Goal: Transaction & Acquisition: Purchase product/service

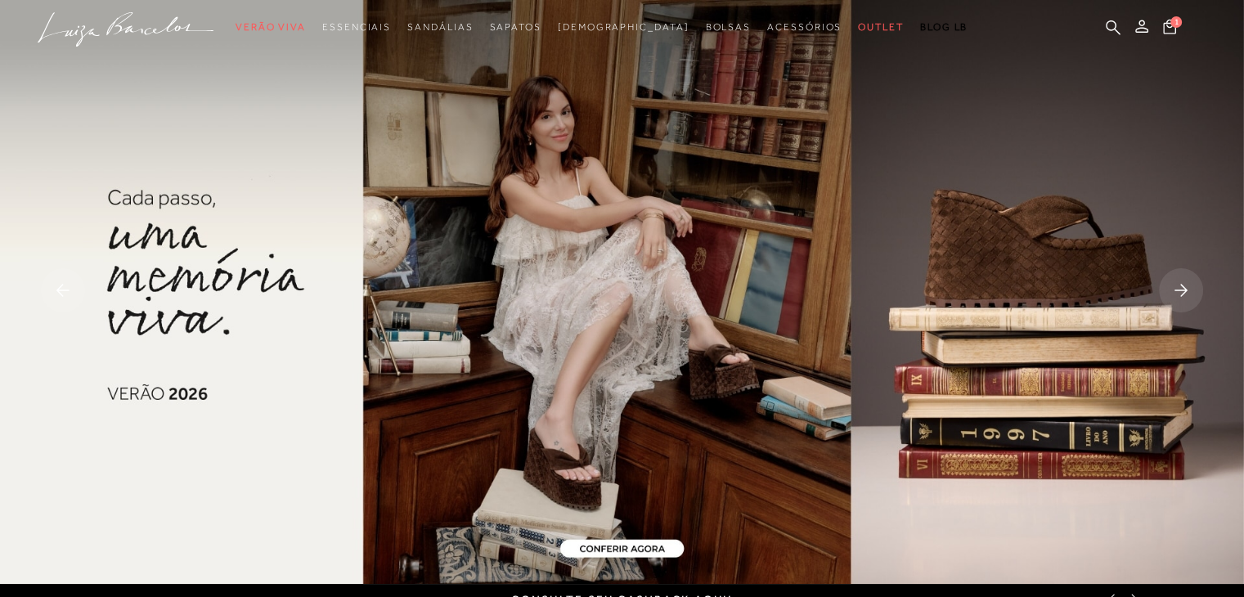
click at [611, 549] on img at bounding box center [622, 292] width 1244 height 584
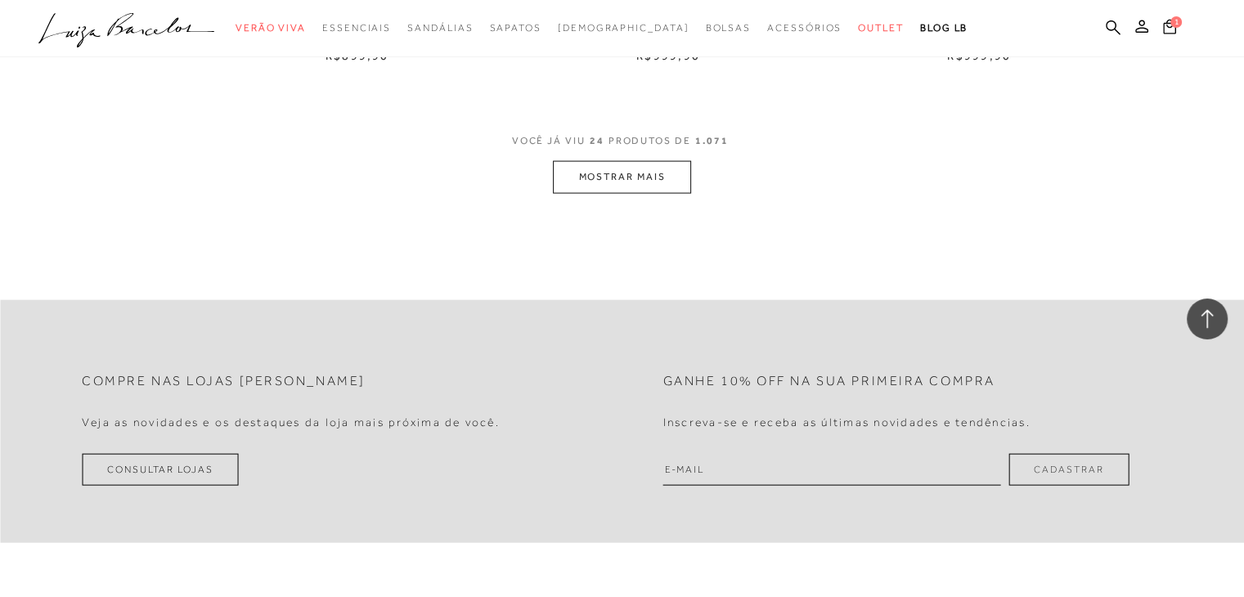
scroll to position [3478, 0]
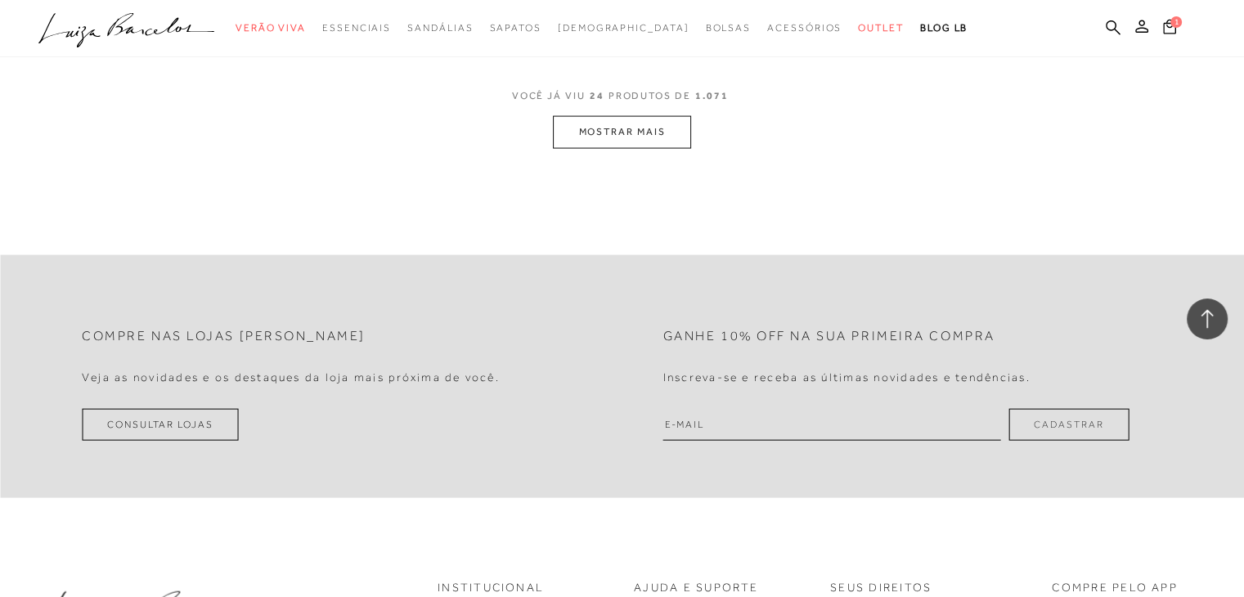
click at [608, 134] on button "MOSTRAR MAIS" at bounding box center [621, 132] width 137 height 32
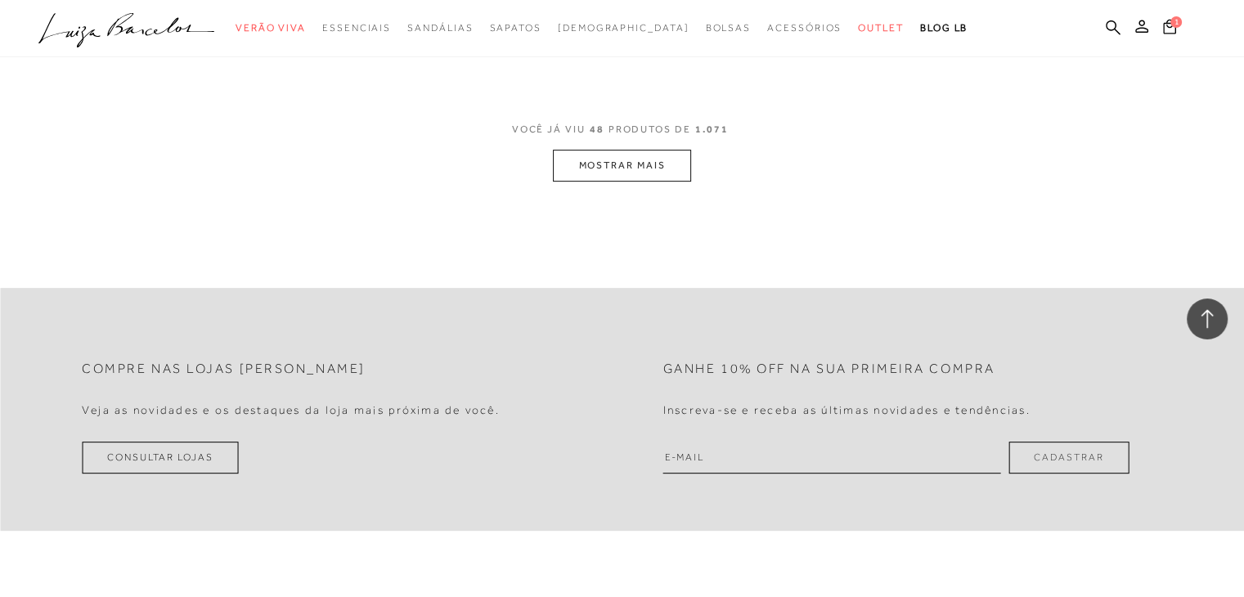
scroll to position [6846, 0]
click at [616, 159] on button "MOSTRAR MAIS" at bounding box center [621, 164] width 137 height 32
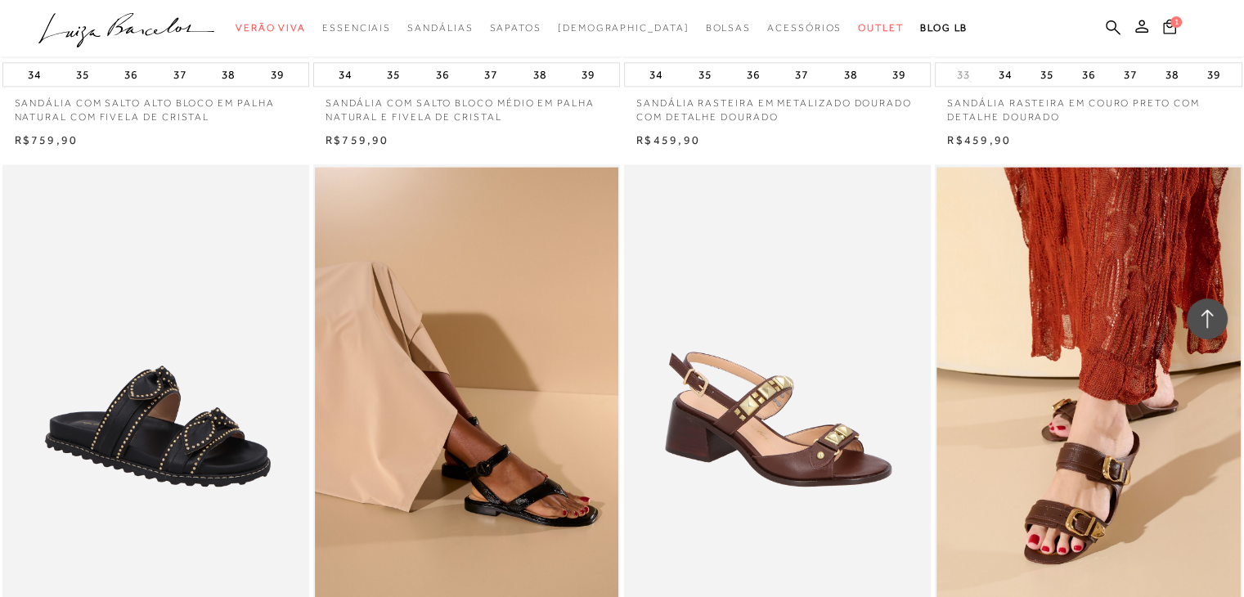
scroll to position [8482, 0]
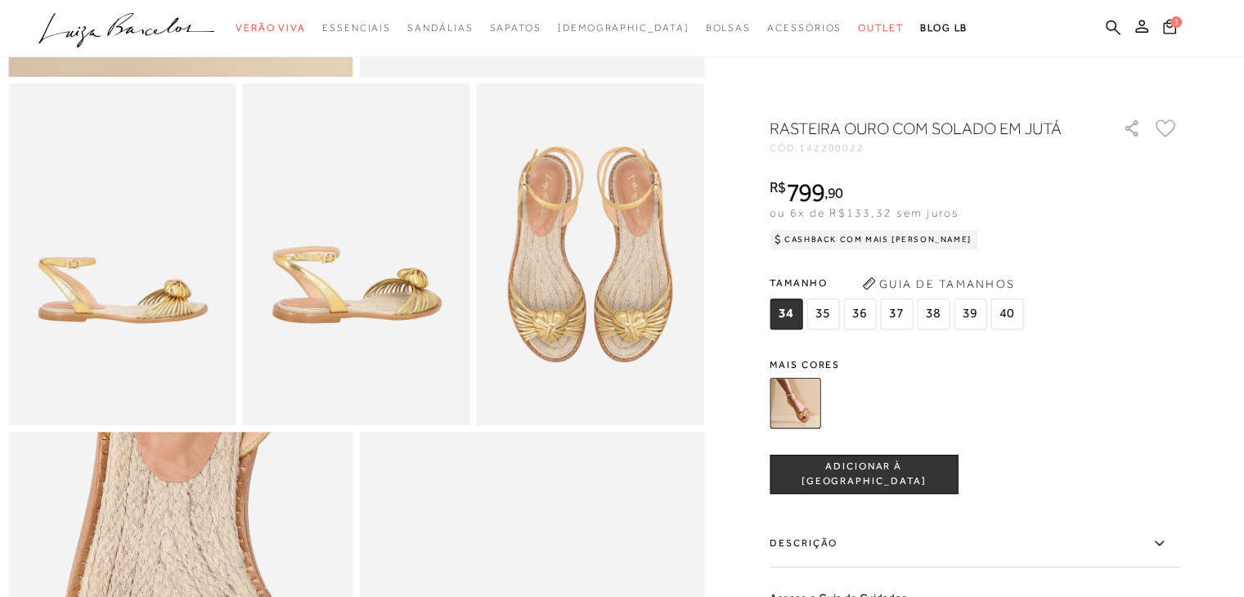
scroll to position [523, 0]
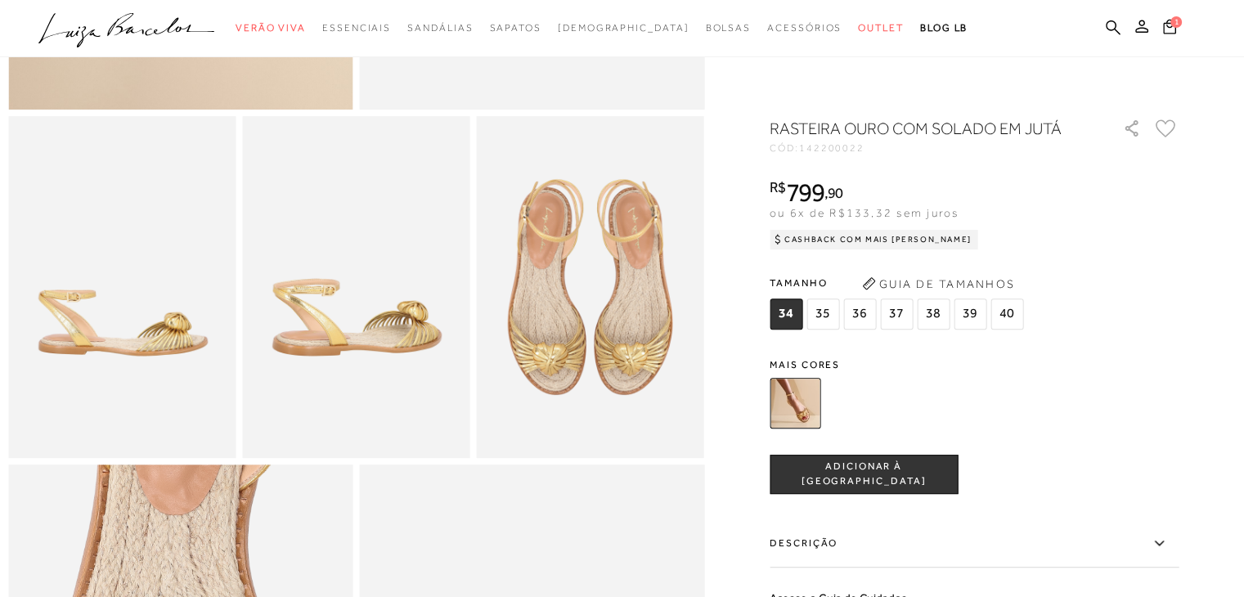
click at [809, 399] on img at bounding box center [794, 403] width 51 height 51
click at [880, 409] on div at bounding box center [954, 403] width 380 height 61
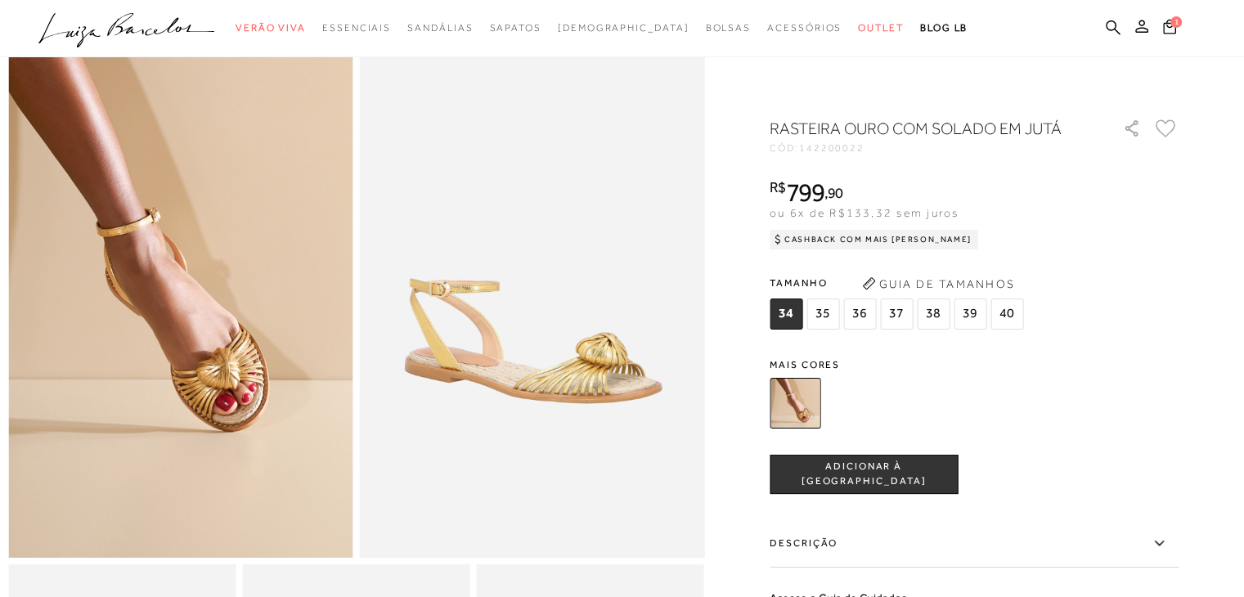
scroll to position [65, 0]
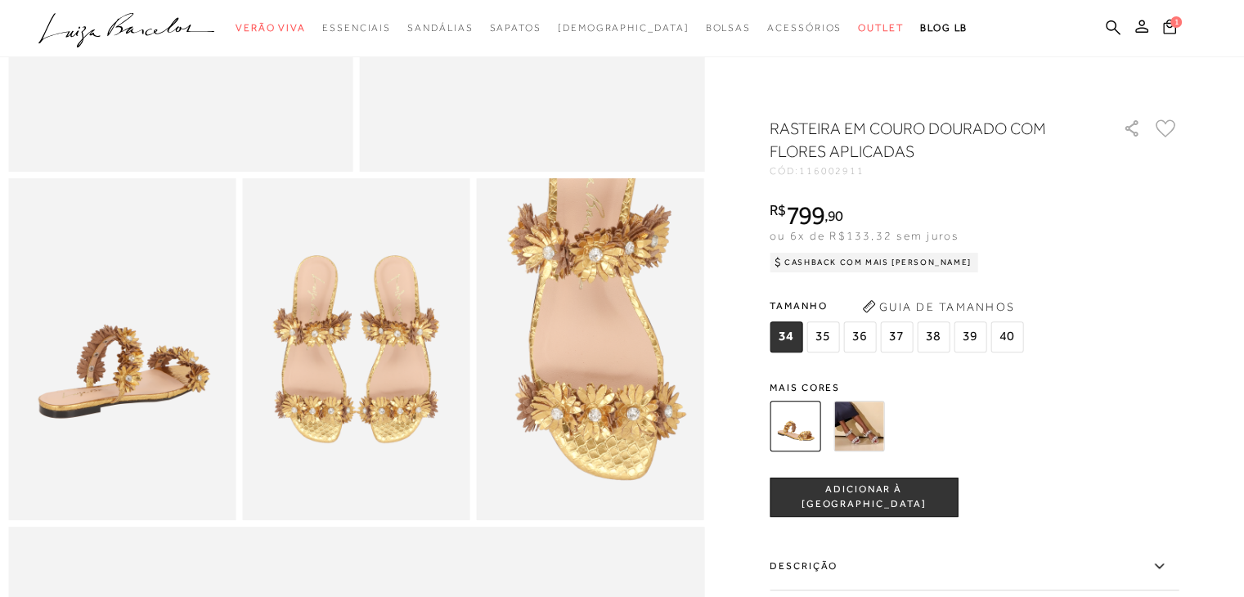
scroll to position [458, 0]
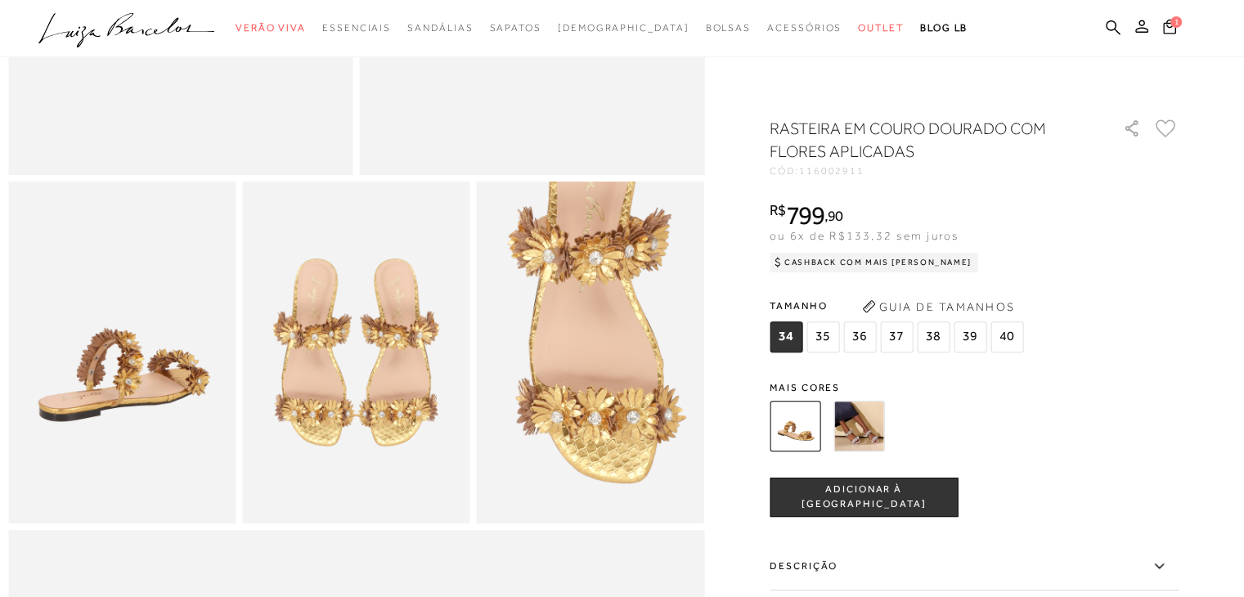
click at [890, 422] on div at bounding box center [954, 426] width 380 height 61
click at [882, 424] on img at bounding box center [858, 426] width 51 height 51
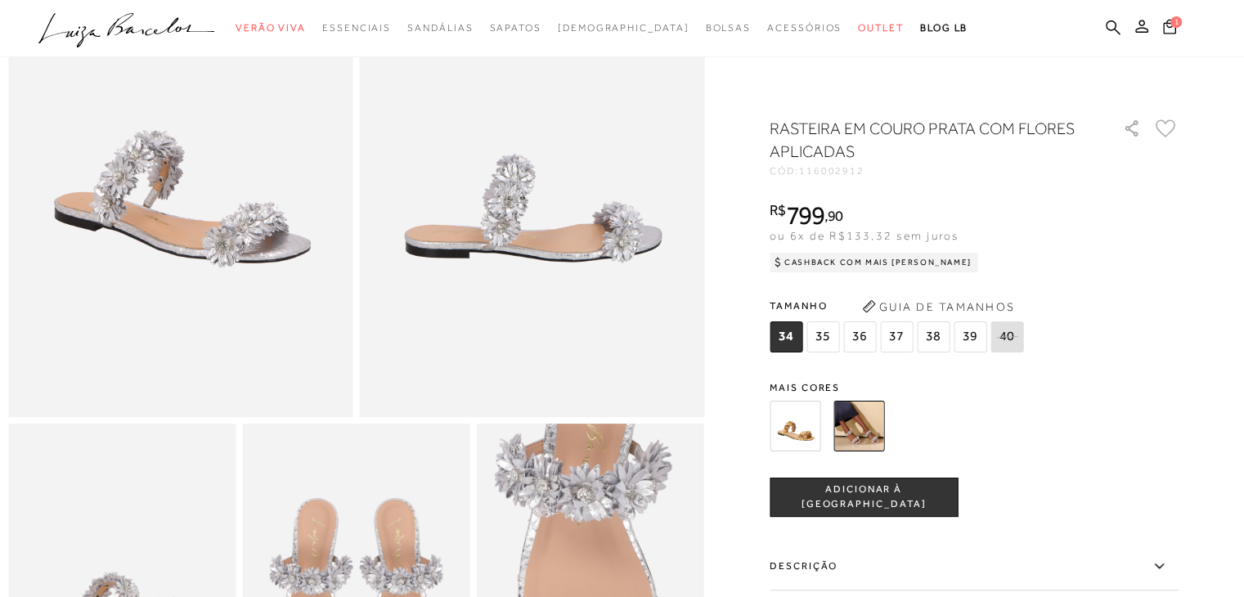
scroll to position [262, 0]
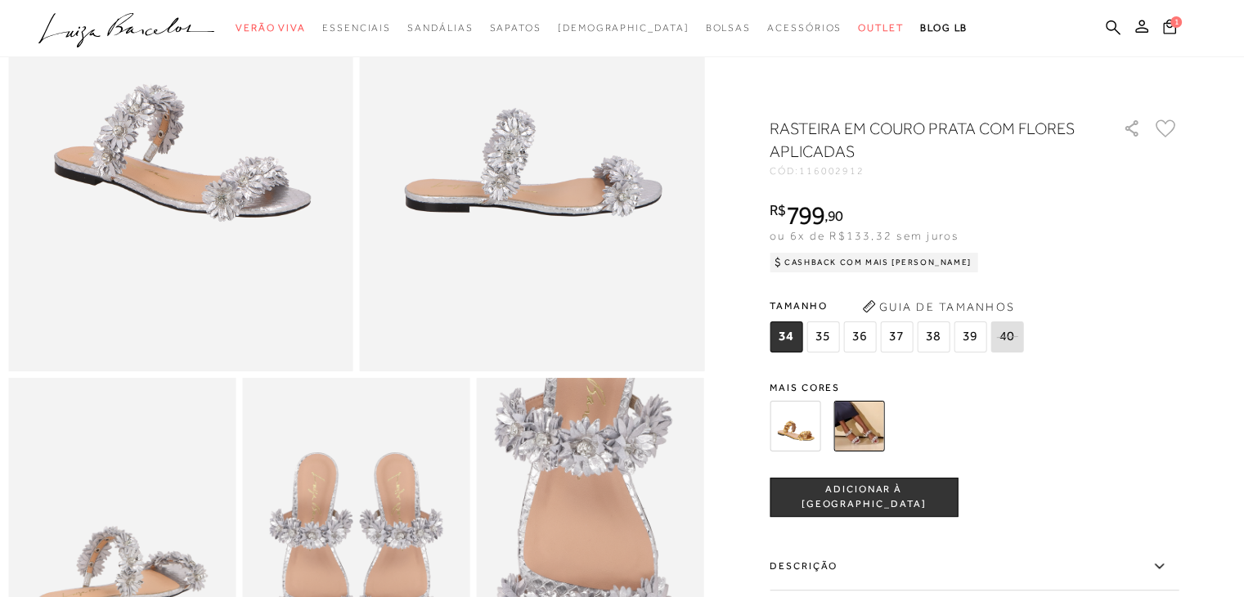
click at [882, 424] on img at bounding box center [858, 426] width 51 height 51
click at [872, 427] on img at bounding box center [858, 426] width 51 height 51
click at [931, 413] on div at bounding box center [954, 426] width 380 height 61
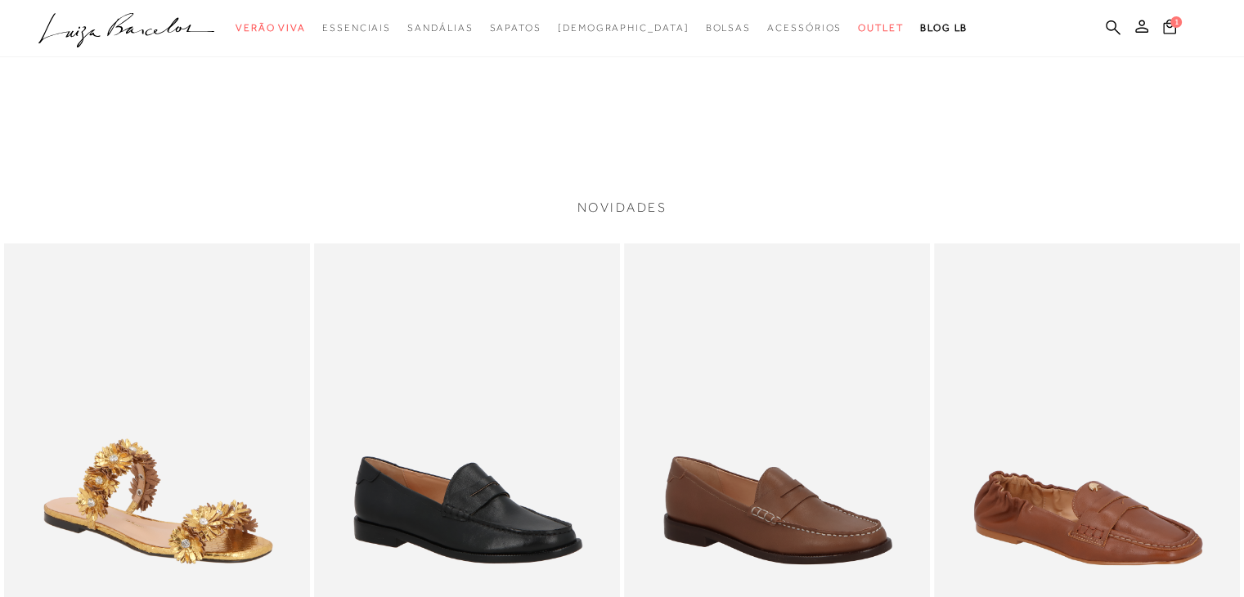
scroll to position [2060, 0]
